Goal: Task Accomplishment & Management: Complete application form

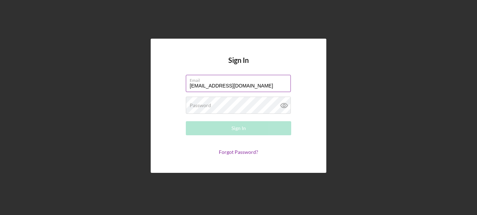
type input "[EMAIL_ADDRESS][DOMAIN_NAME]"
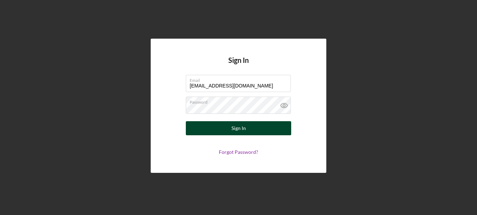
click at [236, 133] on div "Sign In" at bounding box center [238, 128] width 14 height 14
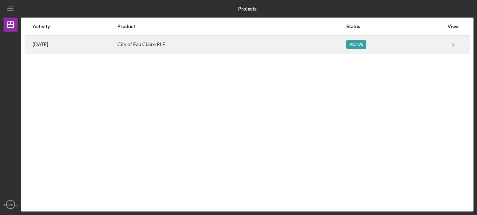
click at [366, 46] on div "Active" at bounding box center [356, 44] width 20 height 9
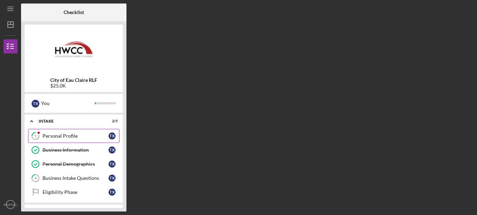
click at [58, 135] on div "Personal Profile" at bounding box center [75, 136] width 66 height 6
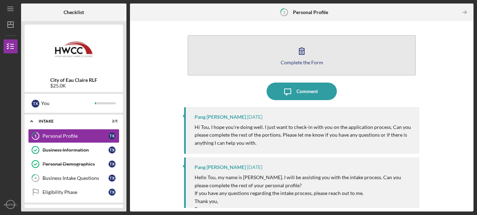
click at [298, 57] on icon "button" at bounding box center [302, 51] width 18 height 18
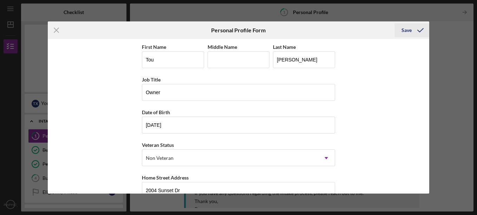
click at [407, 33] on div "Save" at bounding box center [406, 30] width 10 height 14
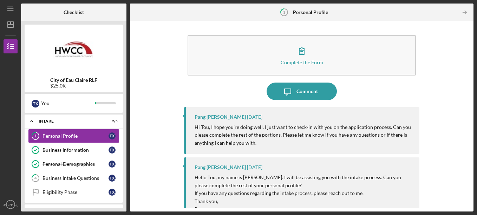
drag, startPoint x: 471, startPoint y: 71, endPoint x: 469, endPoint y: 74, distance: 4.2
click at [469, 74] on div "Complete the Form Form Icon/Message Comment Pang [PERSON_NAME] [DATE] Hi Tou, I…" at bounding box center [301, 116] width 343 height 190
click at [31, 119] on icon "Icon/Expander" at bounding box center [32, 121] width 14 height 14
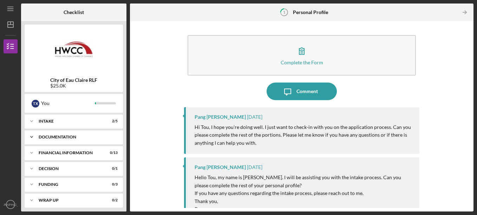
click at [45, 137] on div "Documentation" at bounding box center [77, 137] width 76 height 4
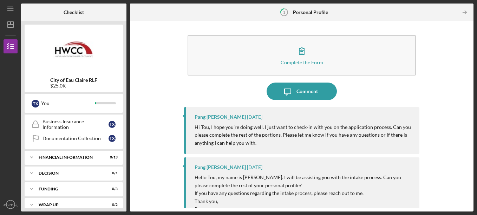
scroll to position [197, 0]
click at [67, 150] on div "Icon/Expander Intake 2 / 5 Icon/Expander Documentation 0 / 14 Borrower's Acknow…" at bounding box center [74, 160] width 98 height 93
click at [62, 155] on div "Financial Information" at bounding box center [77, 157] width 76 height 4
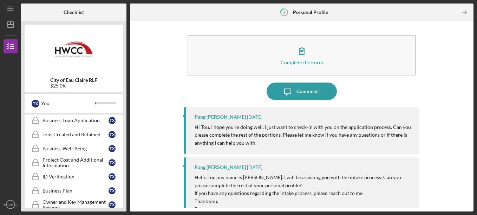
scroll to position [0, 0]
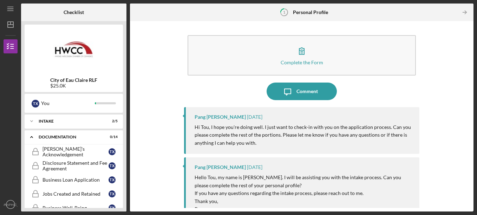
click at [4, 88] on div at bounding box center [11, 89] width 14 height 72
click at [8, 8] on icon "Icon/Menu" at bounding box center [11, 9] width 16 height 16
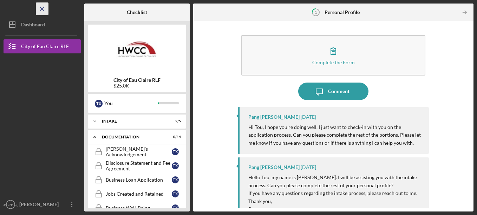
click at [46, 8] on icon "Icon/Menu Close" at bounding box center [42, 9] width 16 height 16
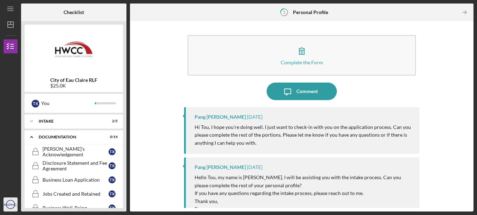
click at [10, 201] on icon "[GEOGRAPHIC_DATA]" at bounding box center [11, 205] width 14 height 18
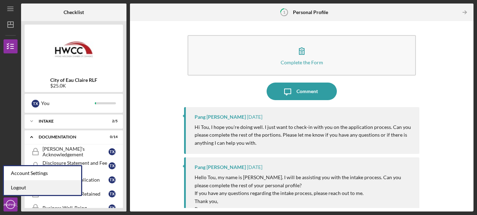
click at [16, 187] on link "Logout" at bounding box center [42, 188] width 77 height 14
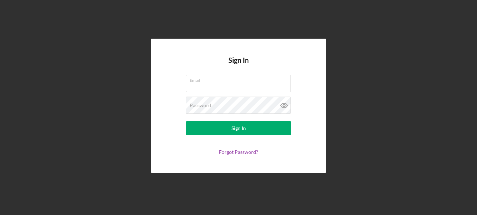
type input "[EMAIL_ADDRESS][DOMAIN_NAME]"
click at [238, 15] on div "Sign In Email tdxtransportationllc@outlook.com Password Sign In Forgot Password?" at bounding box center [239, 105] width 470 height 211
